Goal: Task Accomplishment & Management: Manage account settings

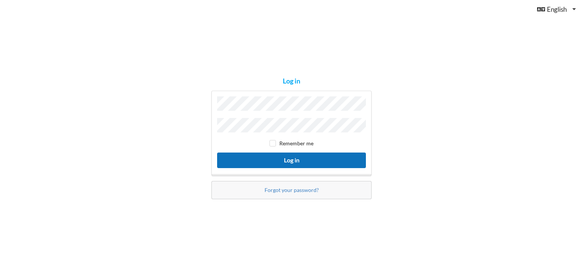
click at [296, 159] on button "Log in" at bounding box center [291, 160] width 149 height 16
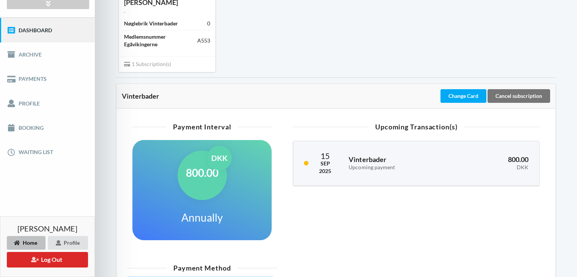
scroll to position [76, 0]
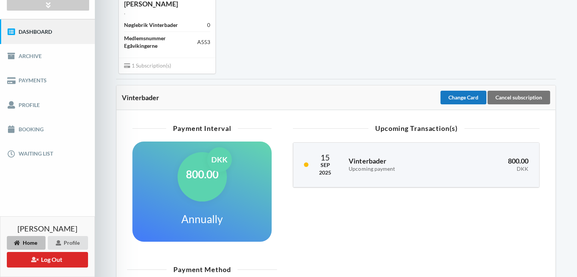
click at [466, 93] on div "Change Card" at bounding box center [463, 98] width 46 height 14
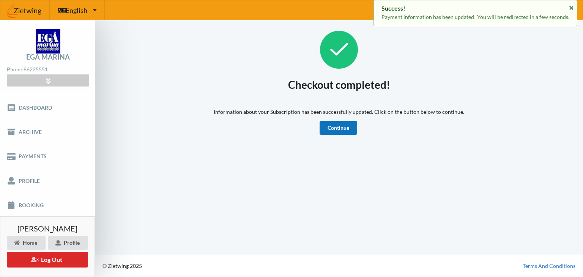
click at [337, 123] on link "Continue" at bounding box center [338, 128] width 38 height 14
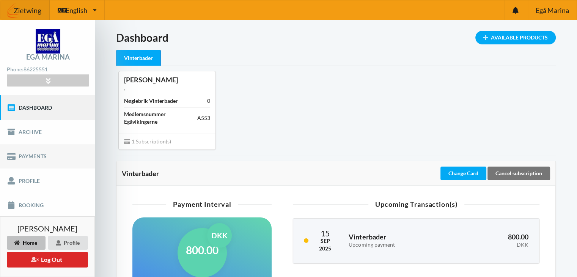
click at [38, 151] on link "Payments" at bounding box center [47, 156] width 95 height 24
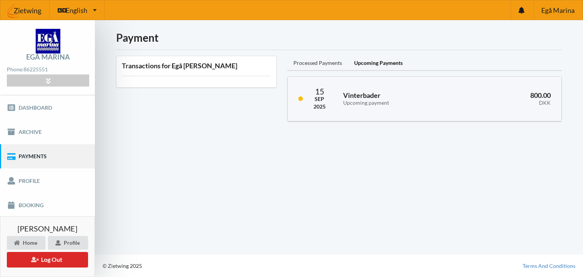
click at [328, 61] on div "Processed Payments" at bounding box center [317, 63] width 61 height 15
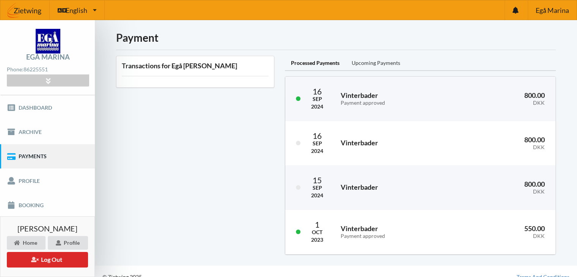
click at [376, 65] on div "Upcoming Payments" at bounding box center [376, 63] width 61 height 15
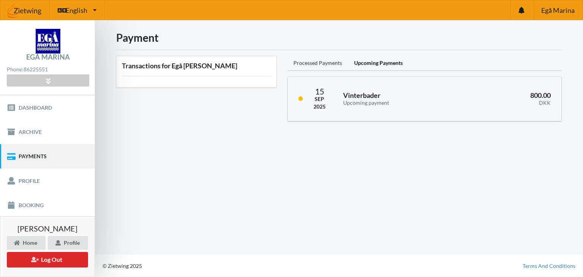
click at [323, 64] on div "Processed Payments" at bounding box center [317, 63] width 61 height 15
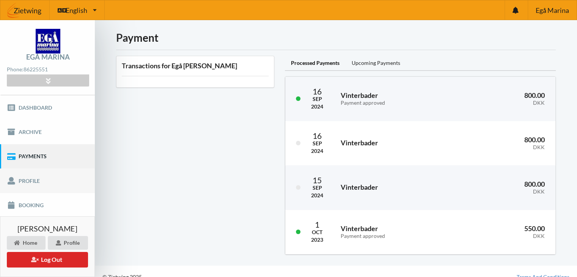
click at [44, 182] on link "Profile" at bounding box center [47, 180] width 95 height 24
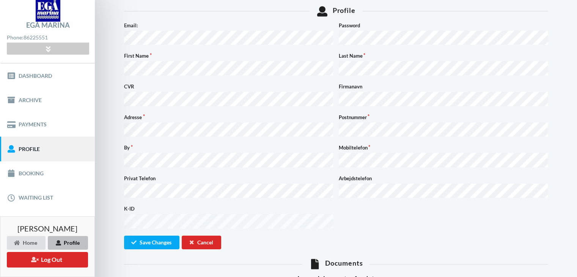
scroll to position [86, 0]
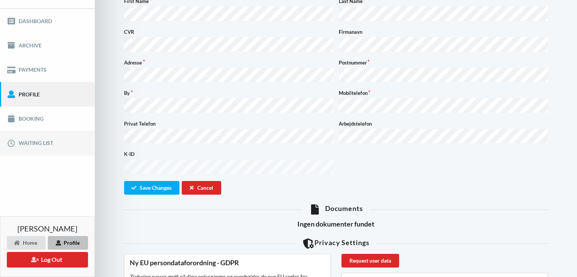
click at [53, 144] on link "Waiting list" at bounding box center [47, 143] width 95 height 24
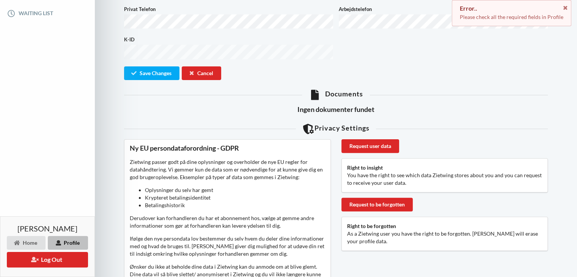
scroll to position [228, 0]
